Goal: Task Accomplishment & Management: Manage account settings

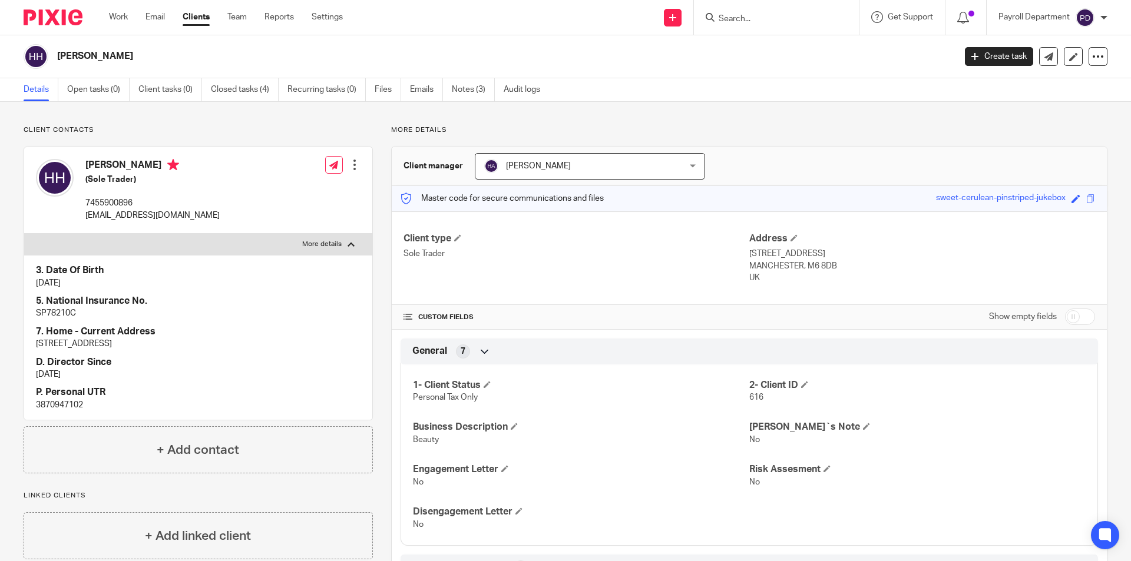
click at [564, 20] on input "Search" at bounding box center [770, 19] width 106 height 11
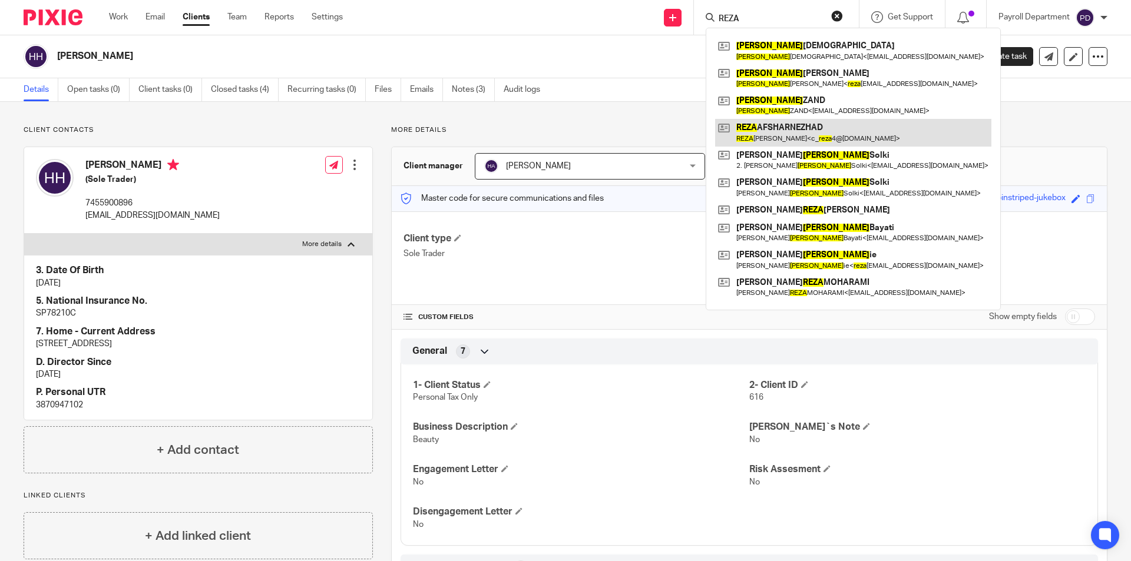
type input "REZA"
click at [564, 134] on link at bounding box center [853, 132] width 276 height 27
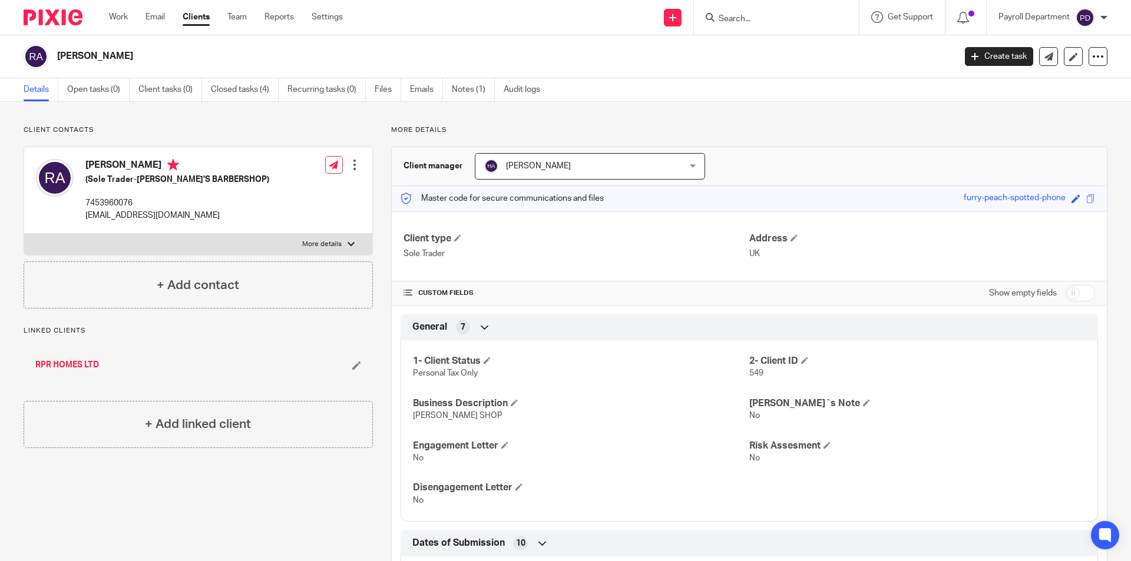
scroll to position [59, 0]
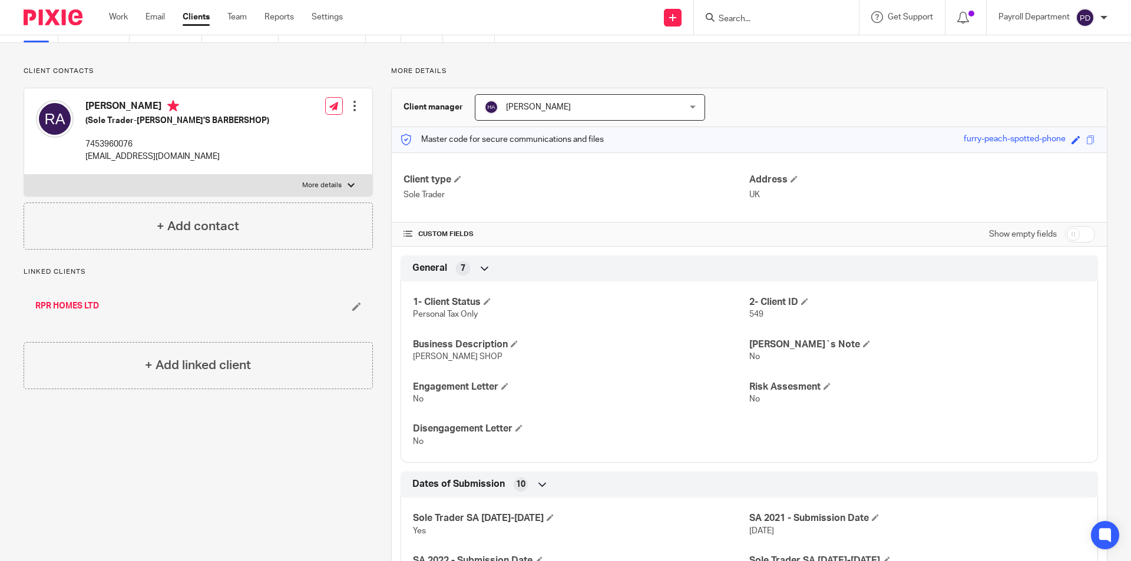
click at [64, 303] on link "RPR HOMES LTD" at bounding box center [67, 306] width 64 height 12
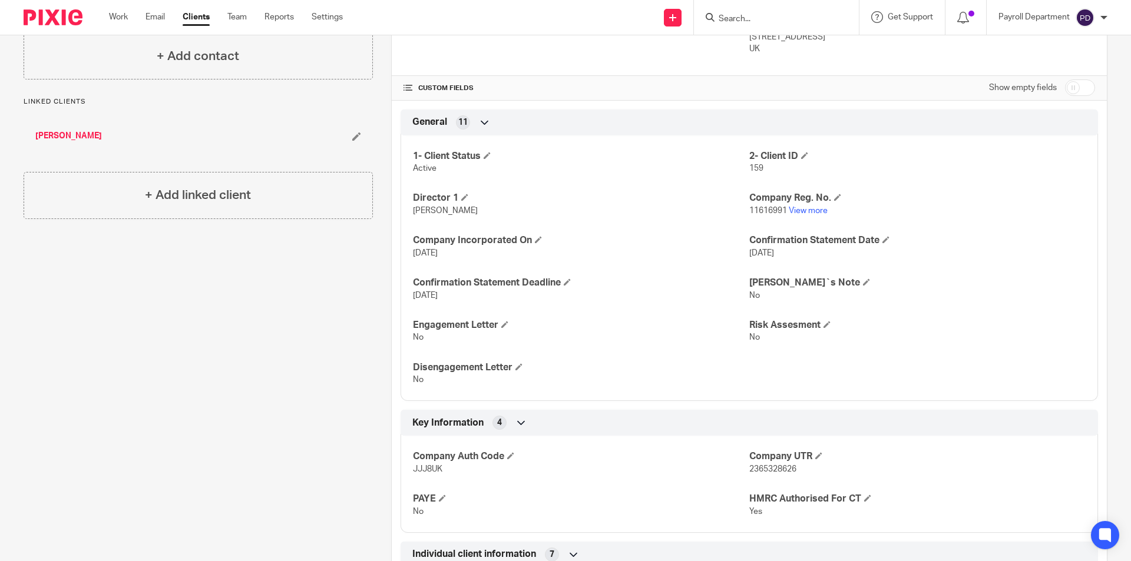
scroll to position [118, 0]
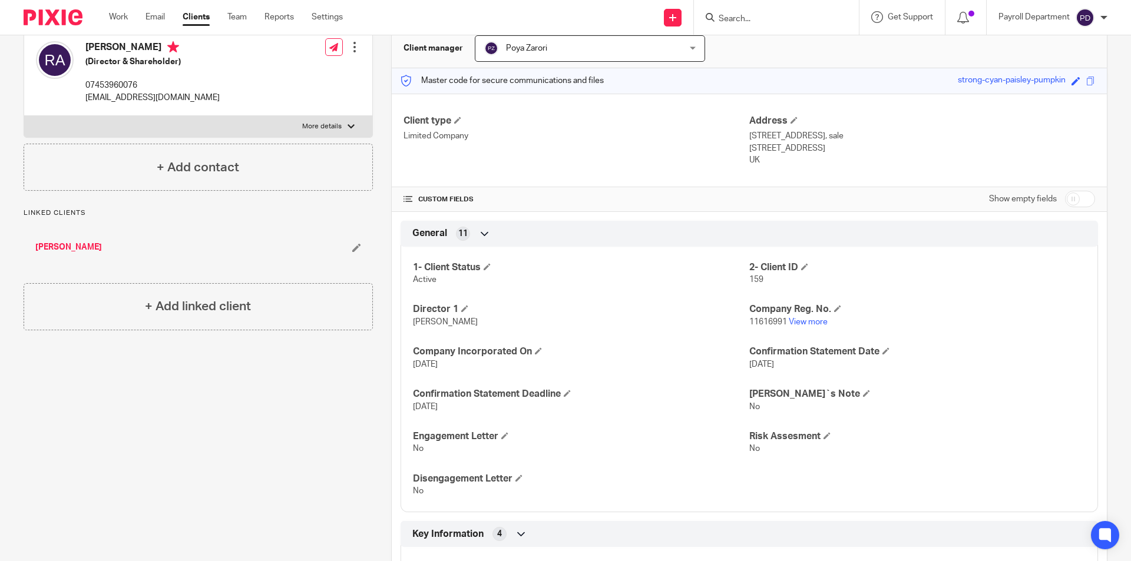
click at [94, 244] on link "[PERSON_NAME]" at bounding box center [68, 247] width 67 height 12
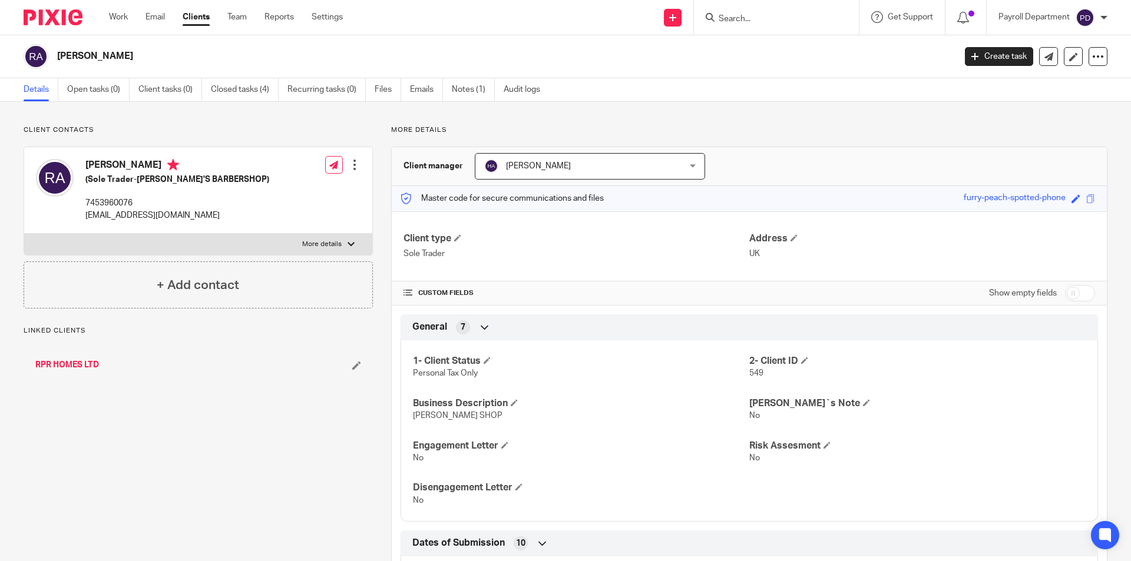
scroll to position [252, 0]
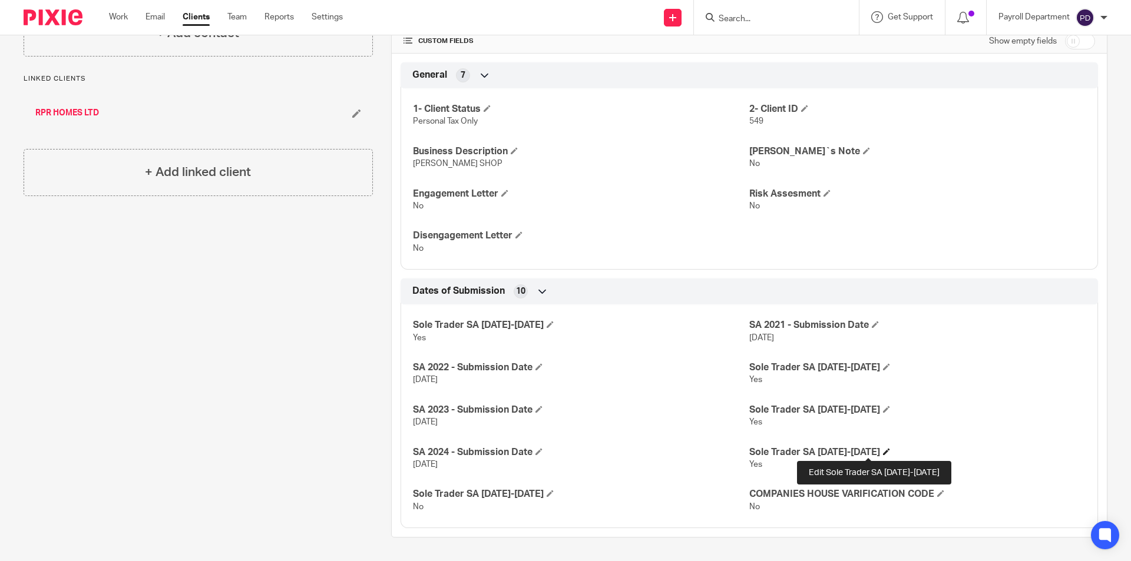
click at [883, 451] on span at bounding box center [886, 451] width 7 height 7
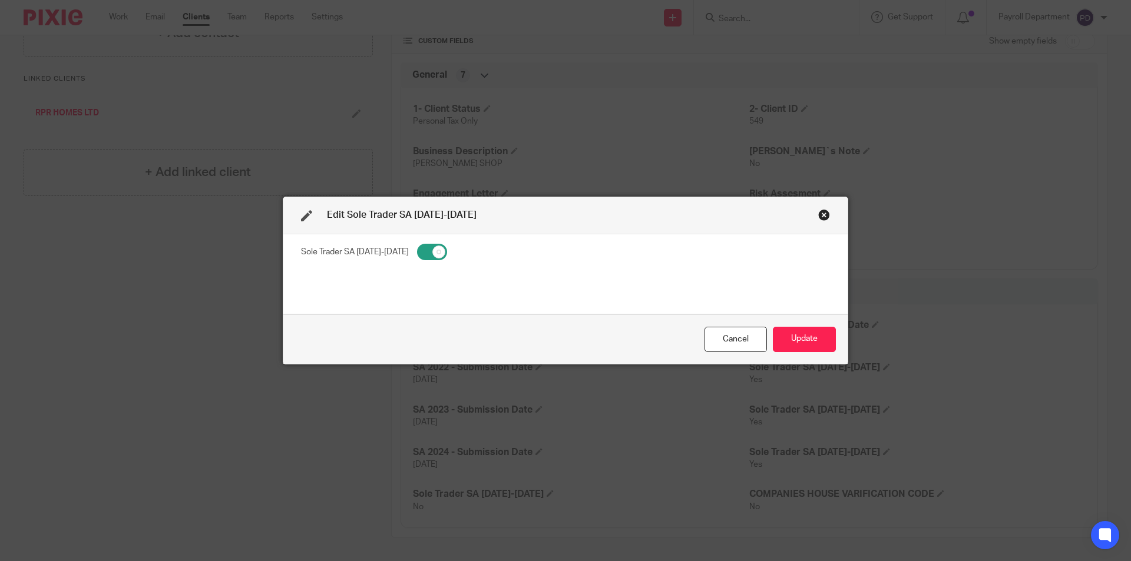
click at [417, 249] on input "checkbox" at bounding box center [432, 252] width 30 height 16
checkbox input "false"
click at [789, 340] on button "Update" at bounding box center [804, 339] width 63 height 25
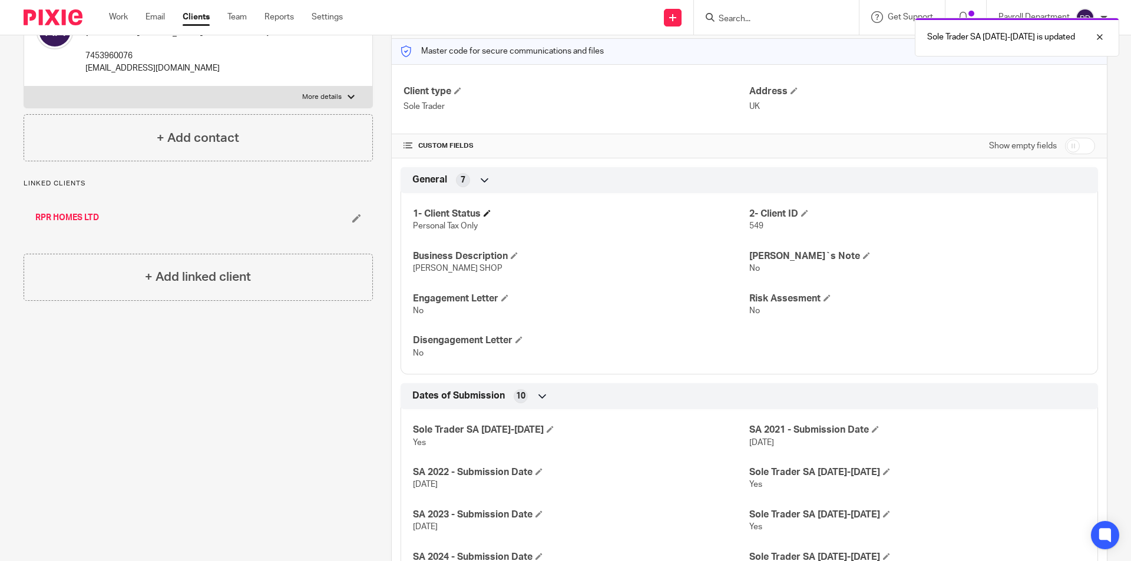
scroll to position [0, 0]
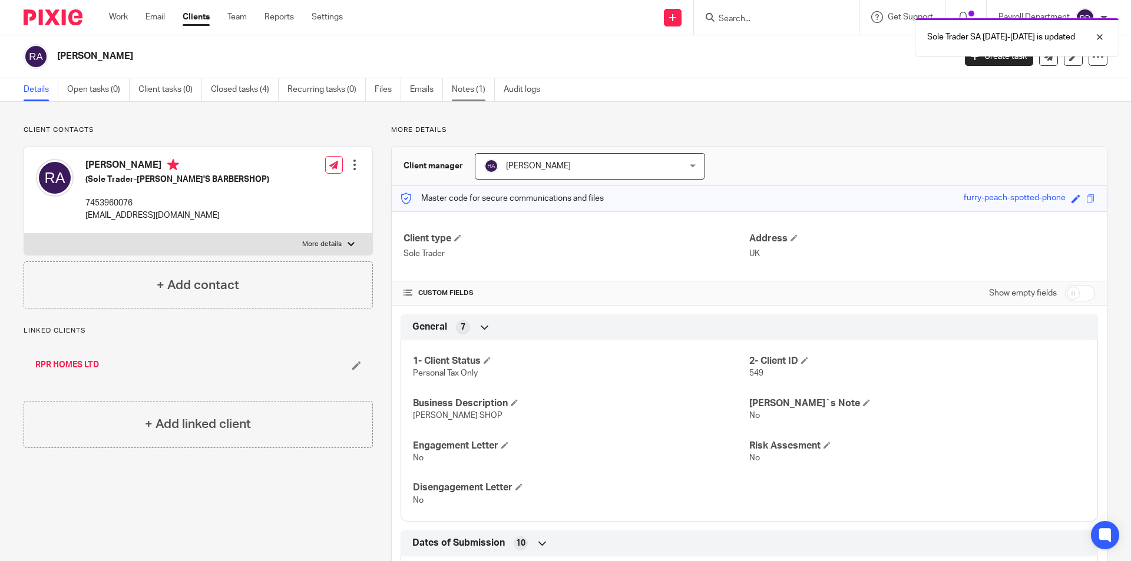
click at [458, 82] on link "Notes (1)" at bounding box center [473, 89] width 43 height 23
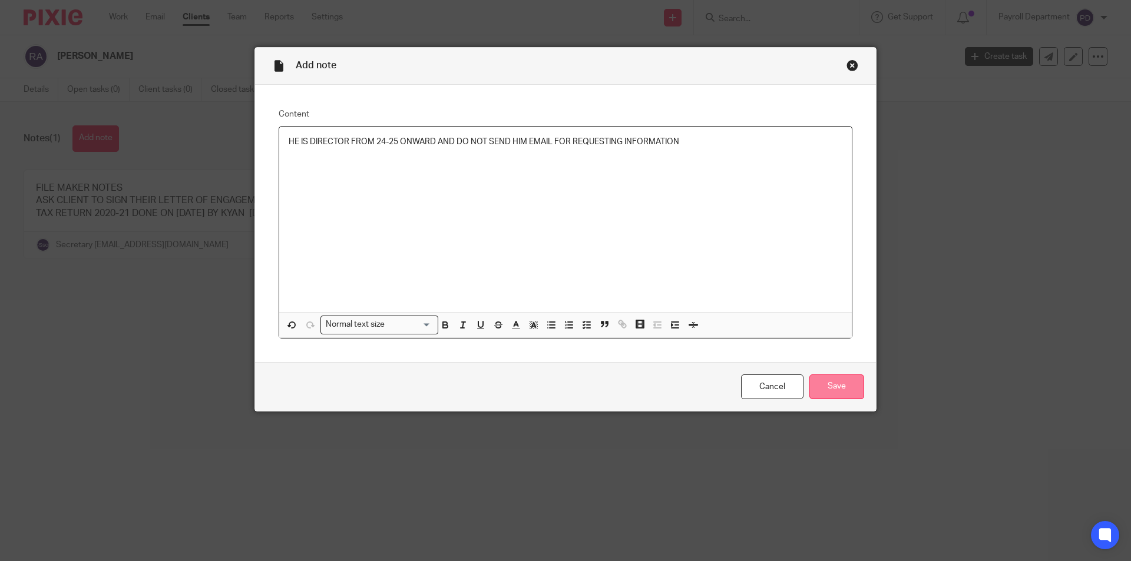
click at [831, 380] on input "Save" at bounding box center [836, 387] width 55 height 25
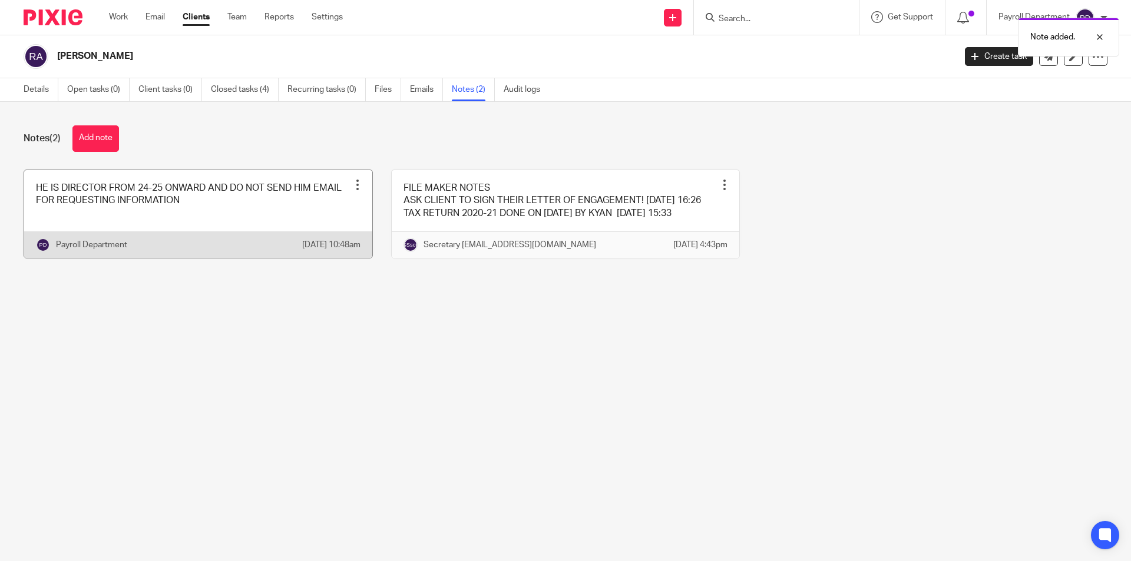
click at [352, 183] on div at bounding box center [358, 185] width 12 height 12
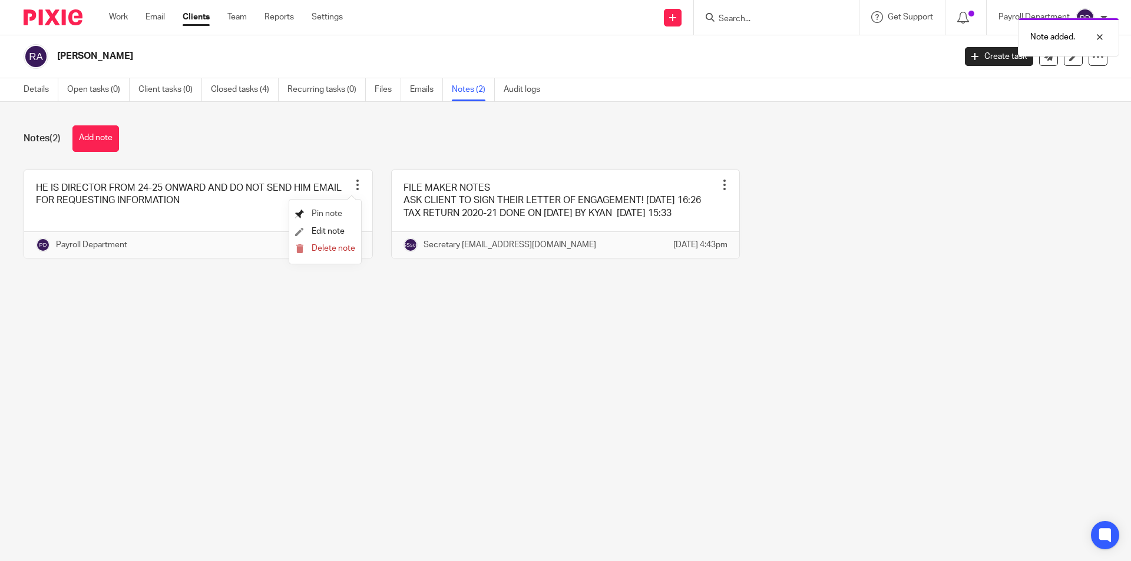
click at [331, 213] on span "Pin note" at bounding box center [327, 214] width 31 height 8
